Goal: Check status: Check status

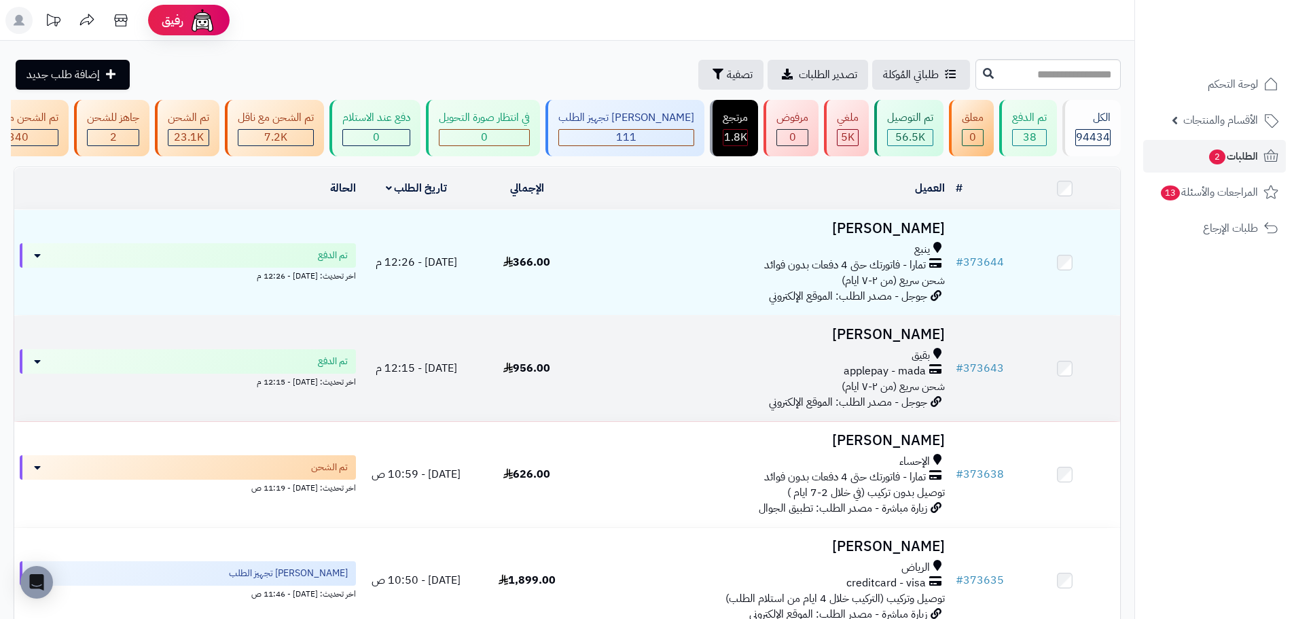
scroll to position [136, 0]
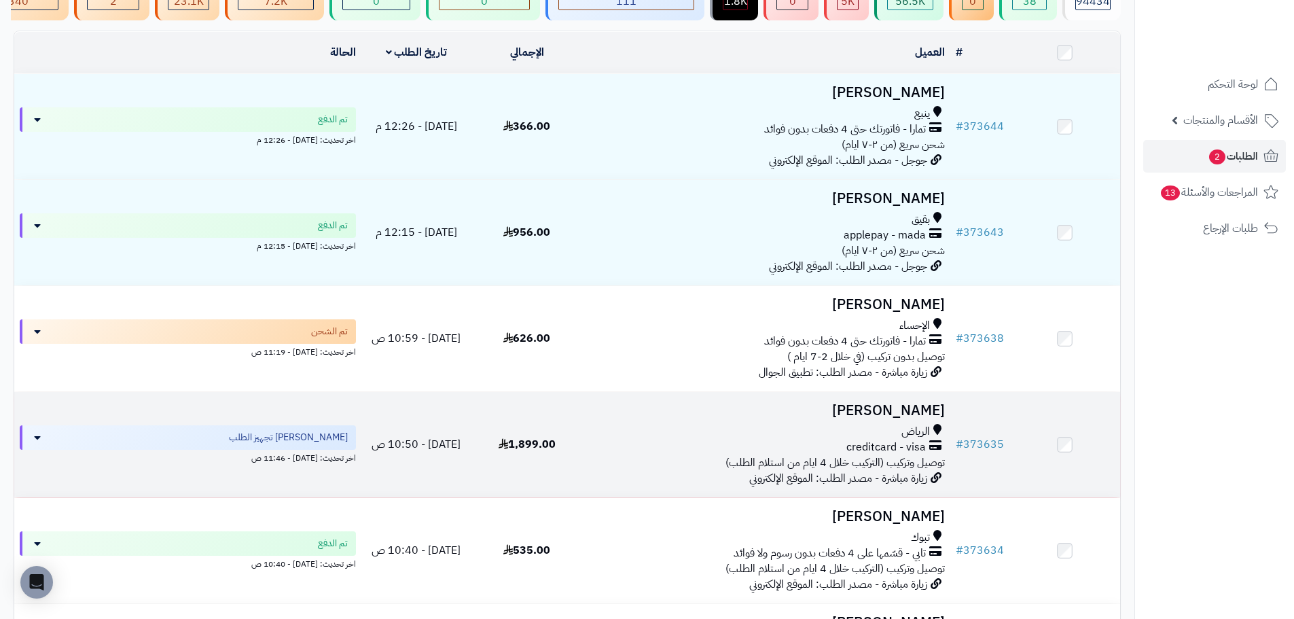
click at [601, 464] on div "الرياض creditcard - visa توصيل وتركيب (التركيب خلال 4 ايام من استلام الطلب)" at bounding box center [766, 447] width 357 height 47
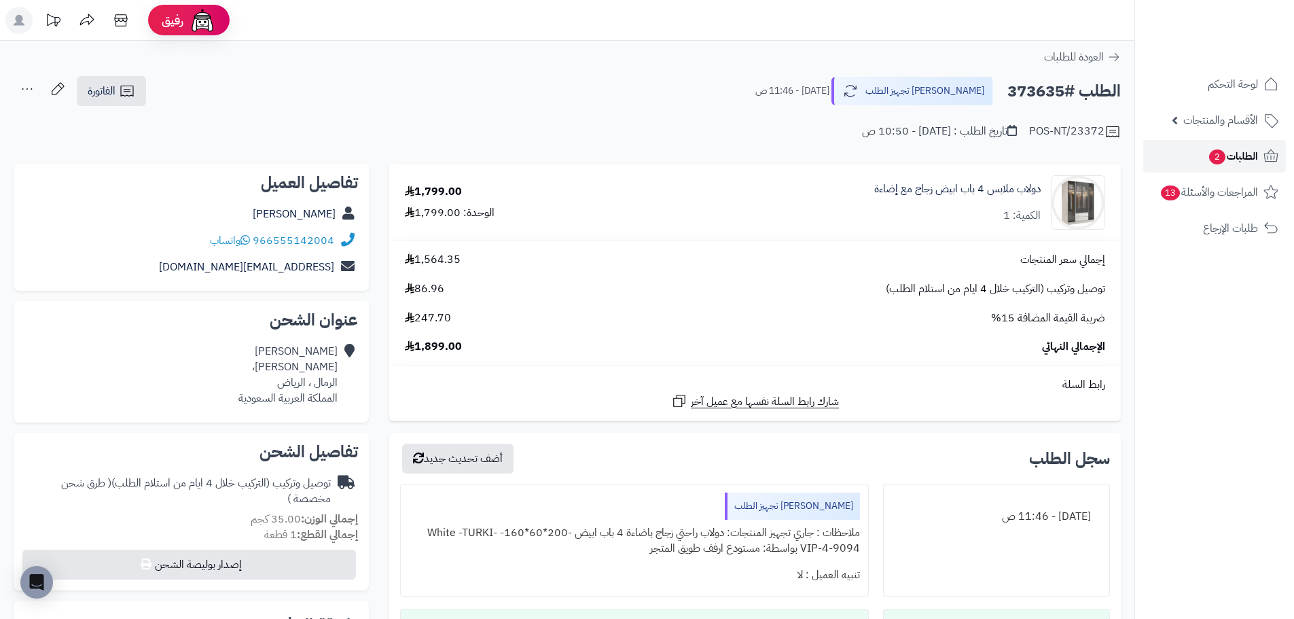
click at [1243, 156] on span "الطلبات 2" at bounding box center [1233, 156] width 50 height 19
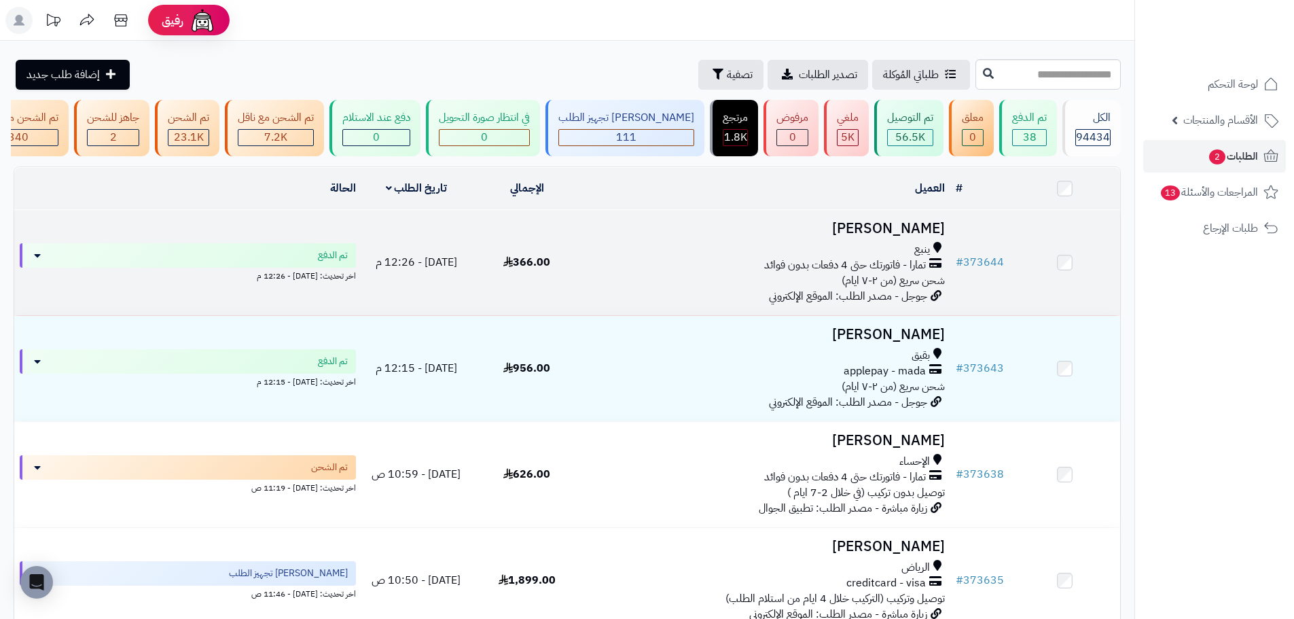
click at [550, 270] on span "366.00" at bounding box center [526, 262] width 47 height 16
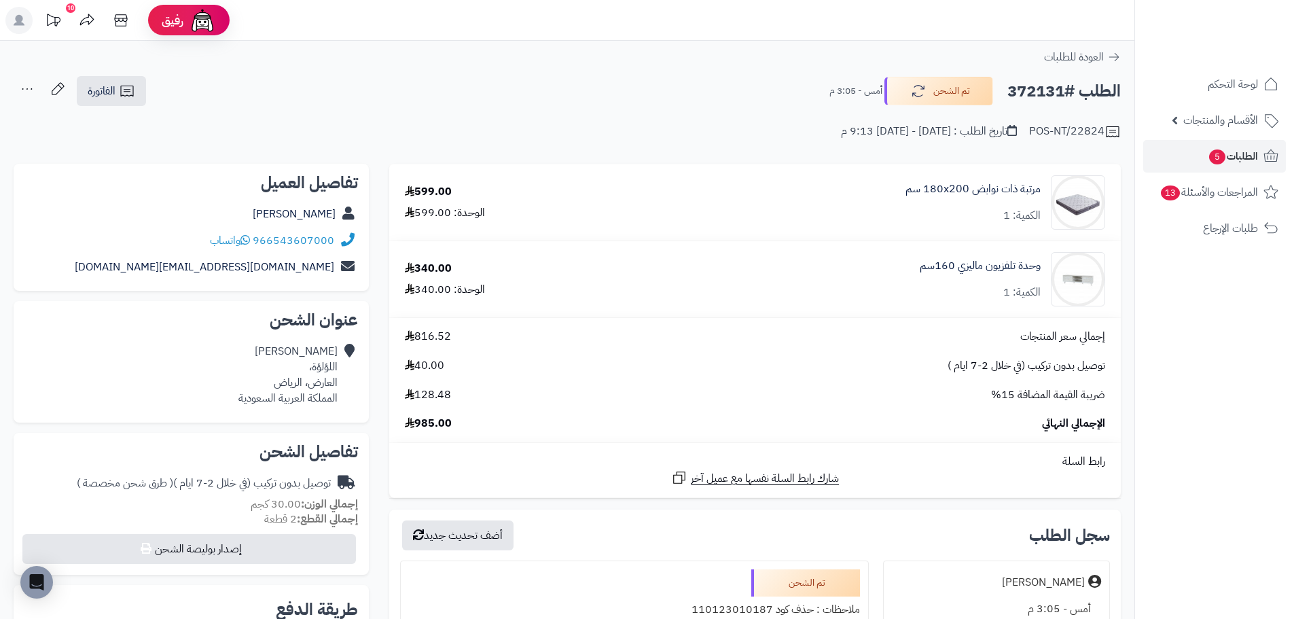
click at [1022, 75] on div "الطلب #372131 تم الشحن أمس - 3:05 م الفاتورة طباعة الفاتورة إرسال الفاتورة إلى …" at bounding box center [567, 91] width 1107 height 32
copy h2 "372131"
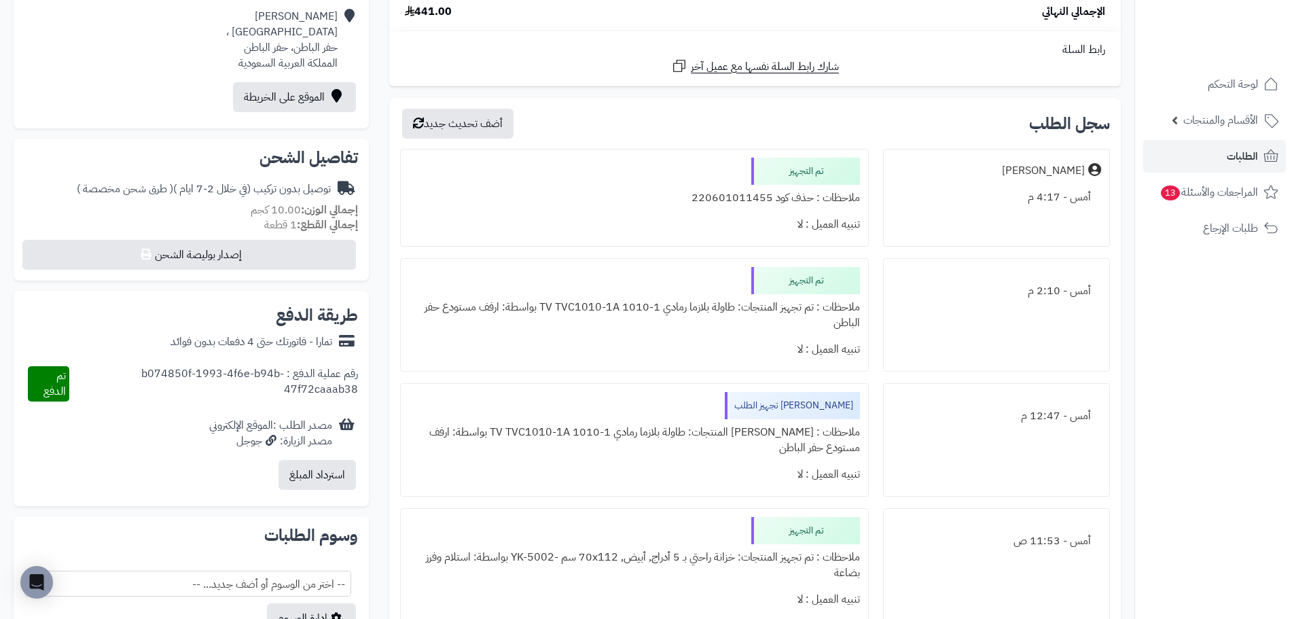
scroll to position [340, 0]
